Goal: Information Seeking & Learning: Learn about a topic

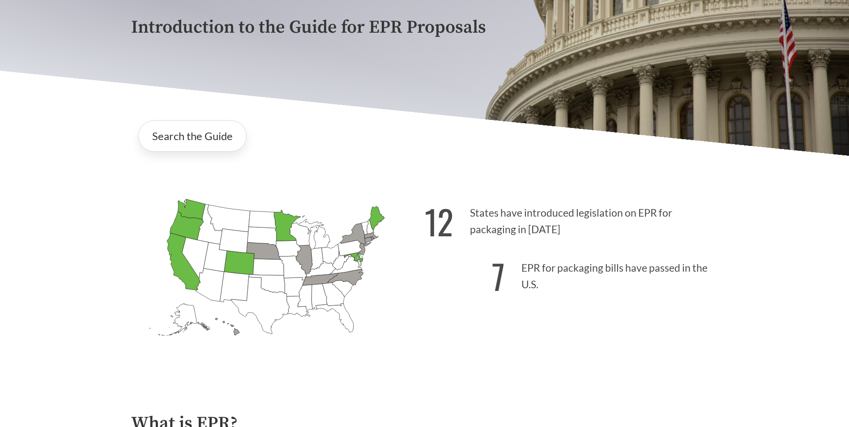
scroll to position [179, 0]
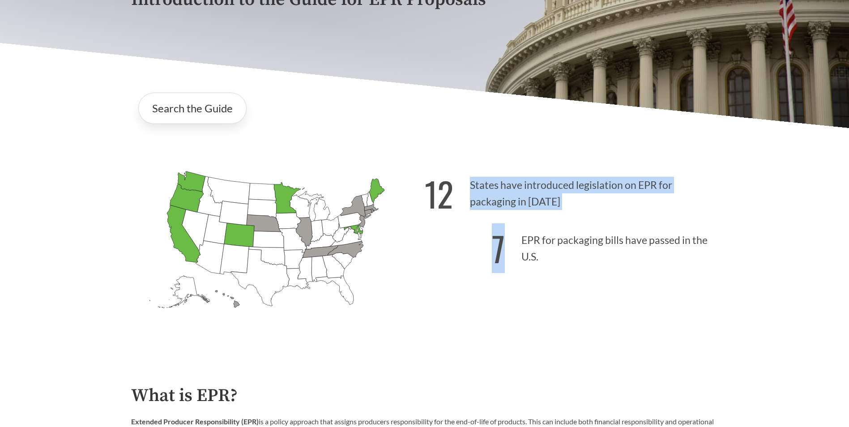
drag, startPoint x: 578, startPoint y: 269, endPoint x: 458, endPoint y: 186, distance: 145.8
click at [458, 186] on div "12 States have introduced legislation on EPR for packaging in [DATE] 7 EPR for …" at bounding box center [572, 256] width 294 height 186
click at [459, 187] on p "12 States have introduced legislation on EPR for packaging in [DATE]" at bounding box center [572, 190] width 294 height 55
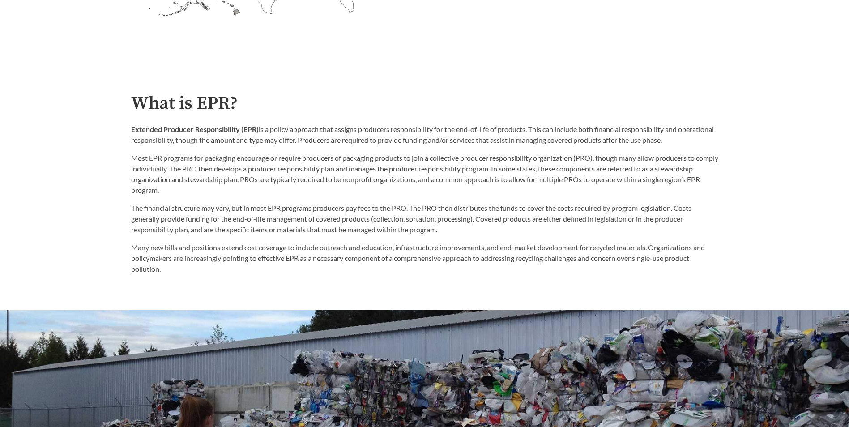
scroll to position [492, 0]
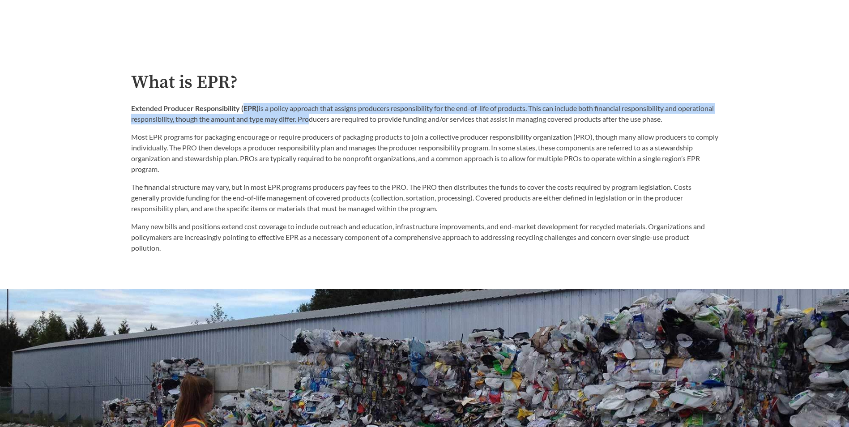
drag, startPoint x: 244, startPoint y: 108, endPoint x: 343, endPoint y: 122, distance: 100.7
click at [343, 122] on p "Extended Producer Responsibility (EPR) is a policy approach that assigns produc…" at bounding box center [424, 113] width 587 height 21
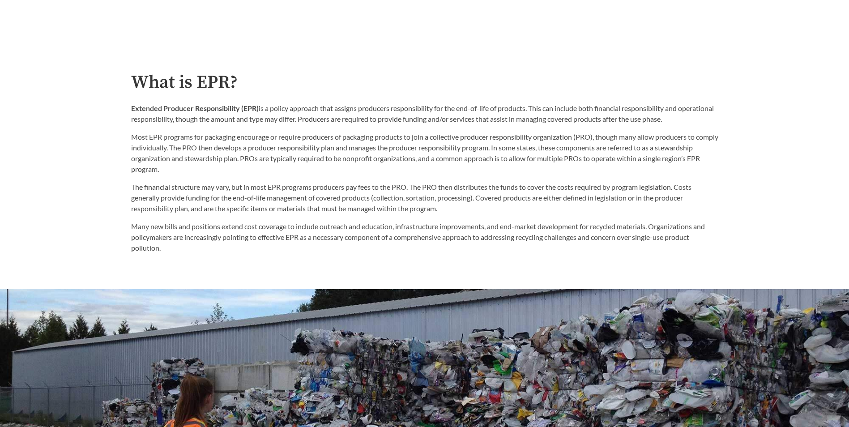
drag, startPoint x: 337, startPoint y: 121, endPoint x: 715, endPoint y: 117, distance: 378.3
click at [715, 117] on p "Extended Producer Responsibility (EPR) is a policy approach that assigns produc…" at bounding box center [424, 113] width 587 height 21
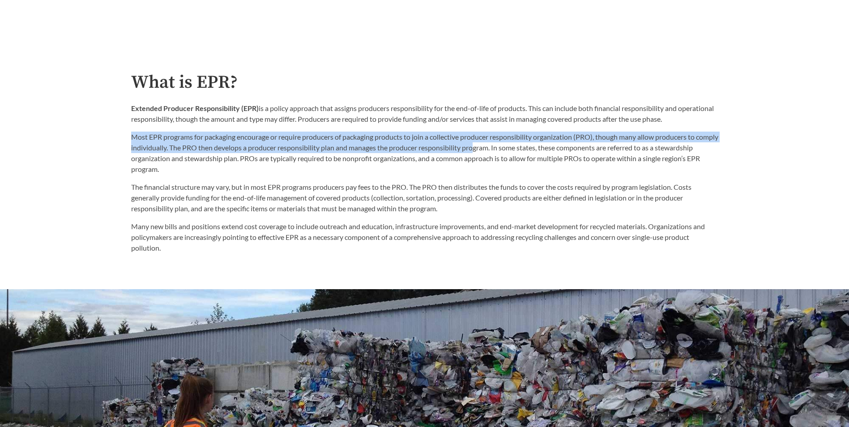
drag, startPoint x: 129, startPoint y: 137, endPoint x: 499, endPoint y: 149, distance: 369.6
click at [499, 149] on div "What is EPR? Extended Producer Responsibility (EPR) is a policy approach that a…" at bounding box center [425, 163] width 602 height 181
click at [499, 149] on p "Most EPR programs for packaging encourage or require producers of packaging pro…" at bounding box center [424, 153] width 587 height 43
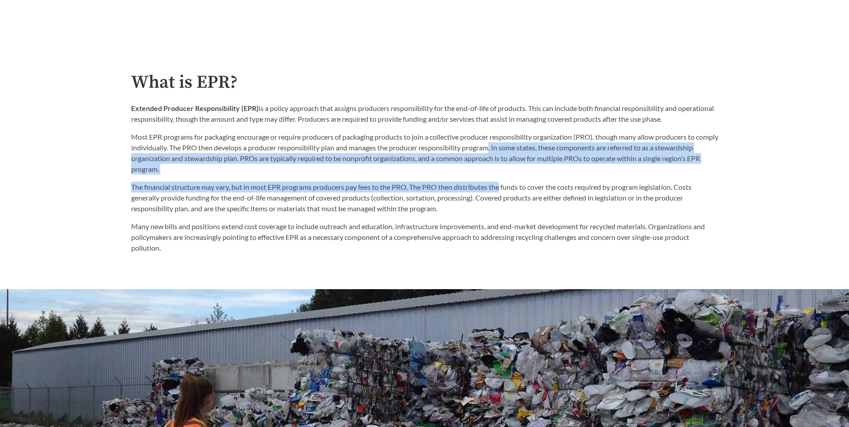
drag, startPoint x: 578, startPoint y: 150, endPoint x: 502, endPoint y: 176, distance: 80.1
click at [502, 176] on div "What is EPR? Extended Producer Responsibility (EPR) is a policy approach that a…" at bounding box center [424, 163] width 587 height 181
click at [502, 176] on div "The financial structure may vary, but in most EPR programs producers pay fees t…" at bounding box center [424, 214] width 587 height 79
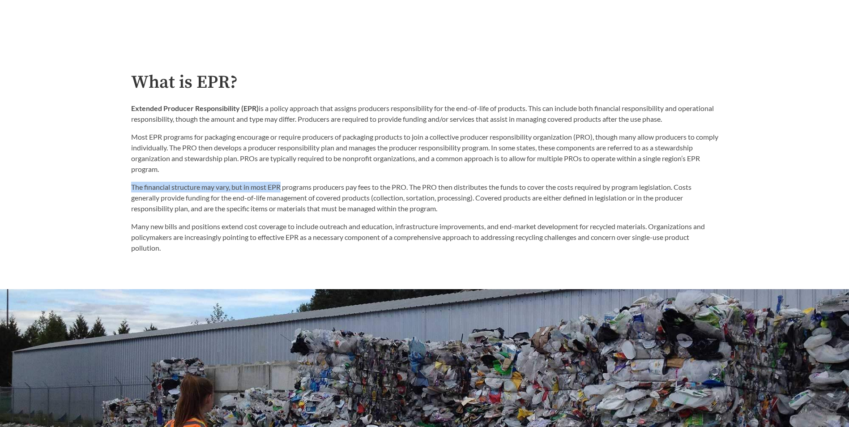
drag, startPoint x: 124, startPoint y: 186, endPoint x: 283, endPoint y: 193, distance: 159.6
click at [283, 193] on div "What is EPR? Extended Producer Responsibility (EPR) is a policy approach that a…" at bounding box center [425, 163] width 602 height 181
click at [283, 193] on p "The financial structure may vary, but in most EPR programs producers pay fees t…" at bounding box center [424, 198] width 587 height 32
click at [280, 189] on p "The financial structure may vary, but in most EPR programs producers pay fees t…" at bounding box center [424, 198] width 587 height 32
click at [278, 192] on p "The financial structure may vary, but in most EPR programs producers pay fees t…" at bounding box center [424, 198] width 587 height 32
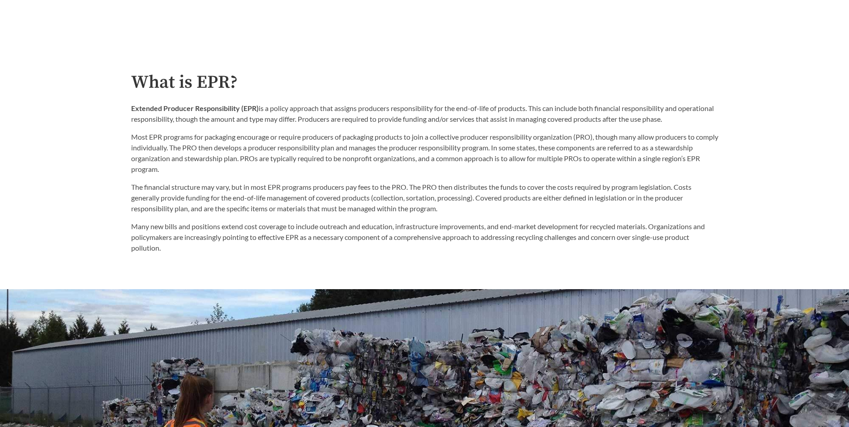
click at [414, 196] on p "The financial structure may vary, but in most EPR programs producers pay fees t…" at bounding box center [424, 198] width 587 height 32
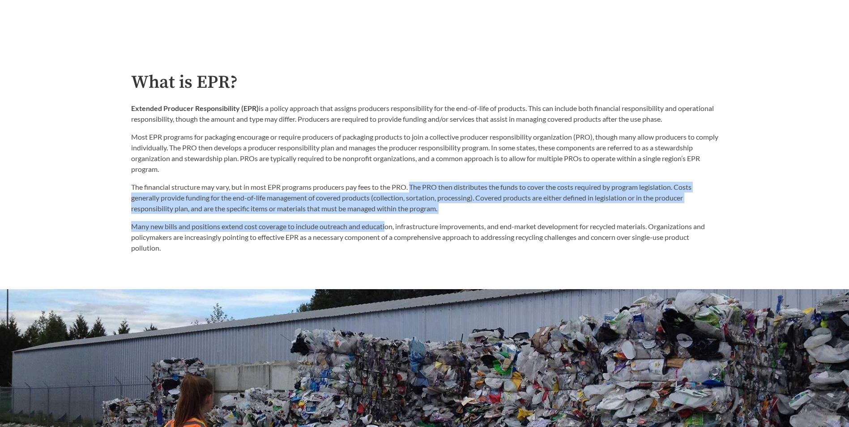
drag, startPoint x: 415, startPoint y: 189, endPoint x: 386, endPoint y: 225, distance: 45.2
click at [386, 225] on div "The financial structure may vary, but in most EPR programs producers pay fees t…" at bounding box center [424, 218] width 587 height 72
click at [386, 225] on p "Many new bills and positions extend cost coverage to include outreach and educa…" at bounding box center [424, 237] width 587 height 32
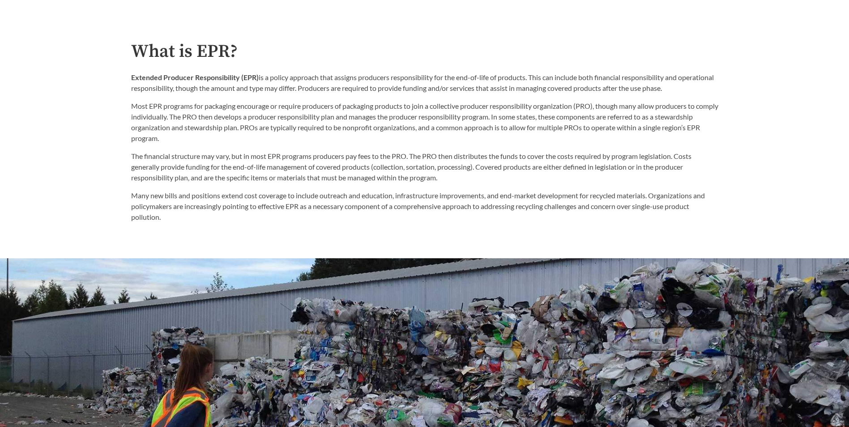
scroll to position [582, 0]
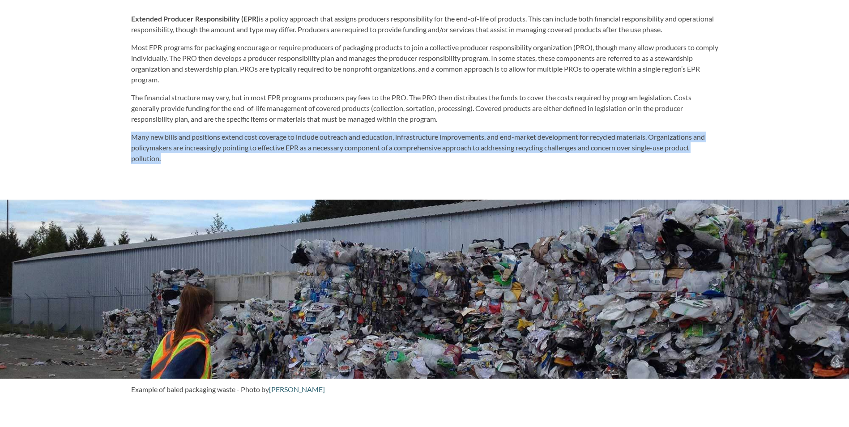
drag, startPoint x: 344, startPoint y: 163, endPoint x: 128, endPoint y: 136, distance: 217.1
click at [128, 136] on div "What is EPR? Extended Producer Responsibility (EPR) is a policy approach that a…" at bounding box center [425, 73] width 602 height 181
drag, startPoint x: 128, startPoint y: 136, endPoint x: 134, endPoint y: 139, distance: 6.8
click at [134, 139] on p "Many new bills and positions extend cost coverage to include outreach and educa…" at bounding box center [424, 148] width 587 height 32
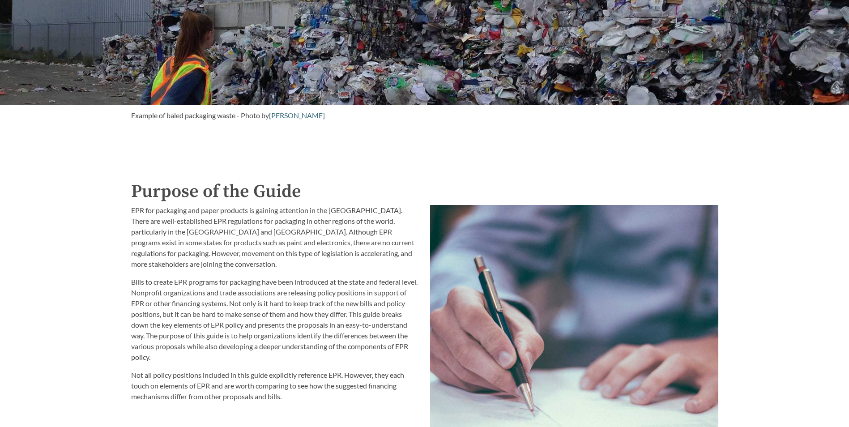
scroll to position [1030, 0]
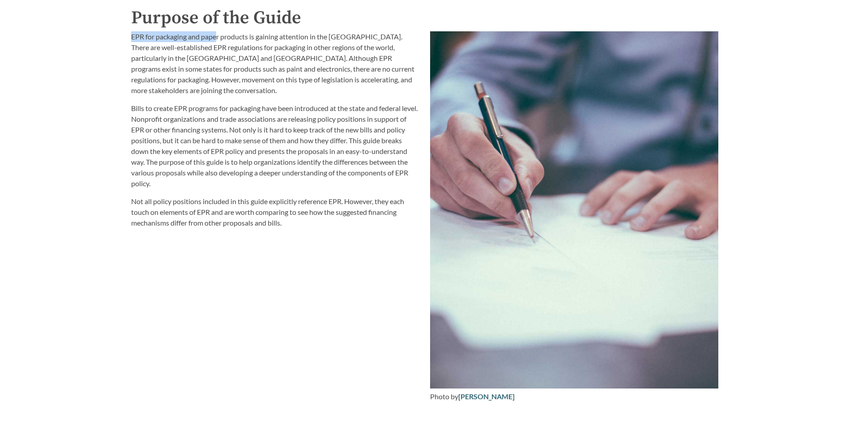
drag, startPoint x: 129, startPoint y: 39, endPoint x: 218, endPoint y: 40, distance: 89.1
click at [218, 40] on div "EPR for packaging and paper products is gaining attention in the [GEOGRAPHIC_DA…" at bounding box center [275, 217] width 299 height 382
click at [218, 40] on p "EPR for packaging and paper products is gaining attention in the [GEOGRAPHIC_DA…" at bounding box center [275, 63] width 288 height 64
